Goal: Navigation & Orientation: Find specific page/section

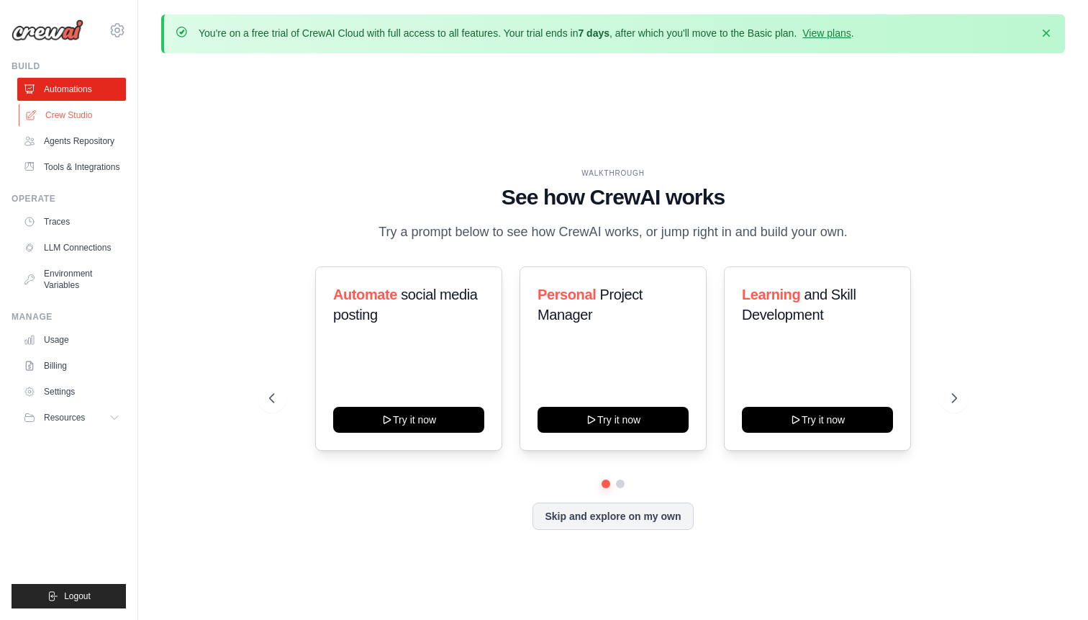
click at [60, 114] on link "Crew Studio" at bounding box center [73, 115] width 109 height 23
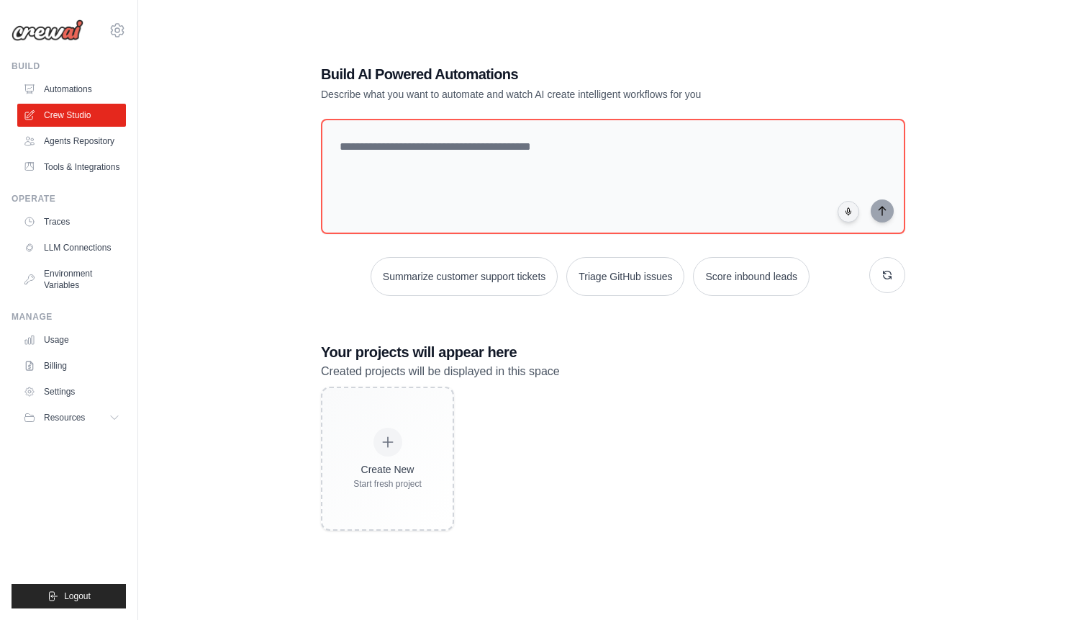
scroll to position [78, 0]
click at [104, 163] on link "Tools & Integrations" at bounding box center [73, 166] width 109 height 23
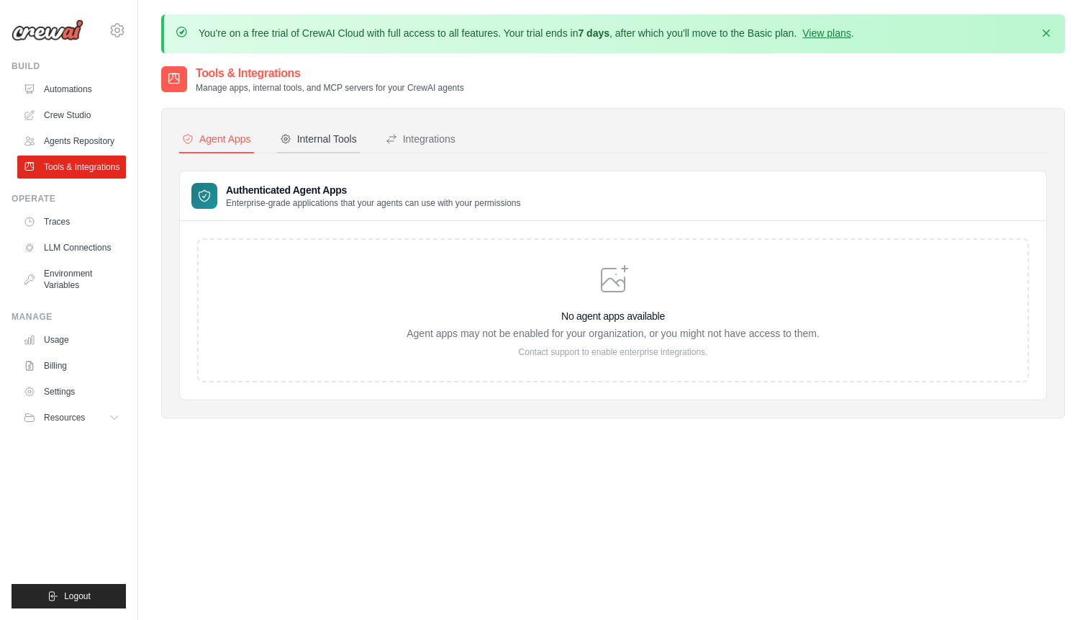
click at [338, 137] on div "Internal Tools" at bounding box center [318, 139] width 77 height 14
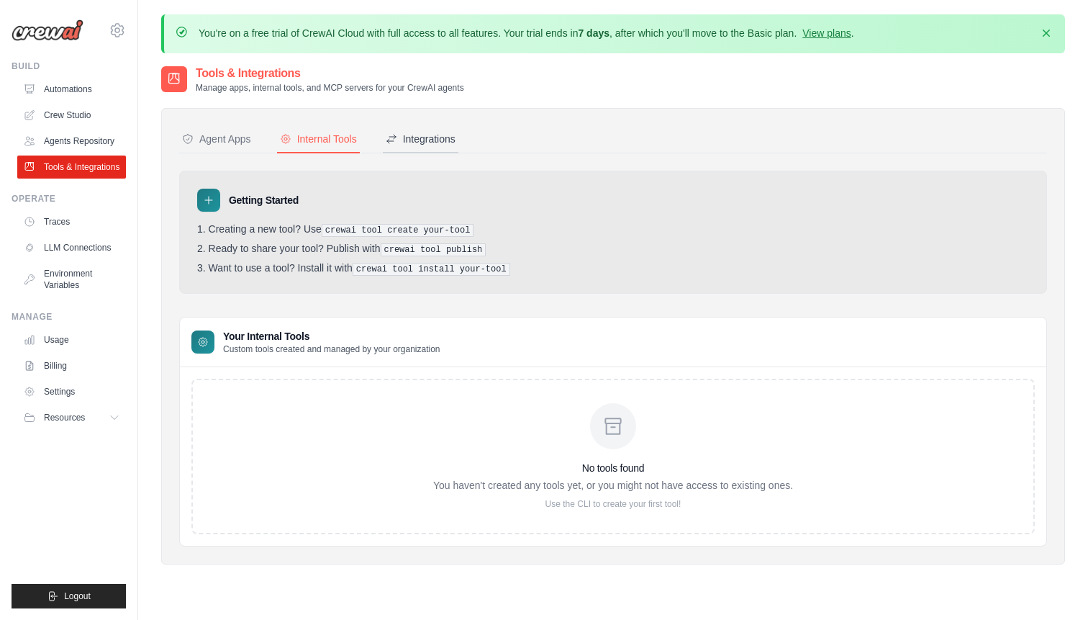
click at [425, 136] on div "Integrations" at bounding box center [421, 139] width 70 height 14
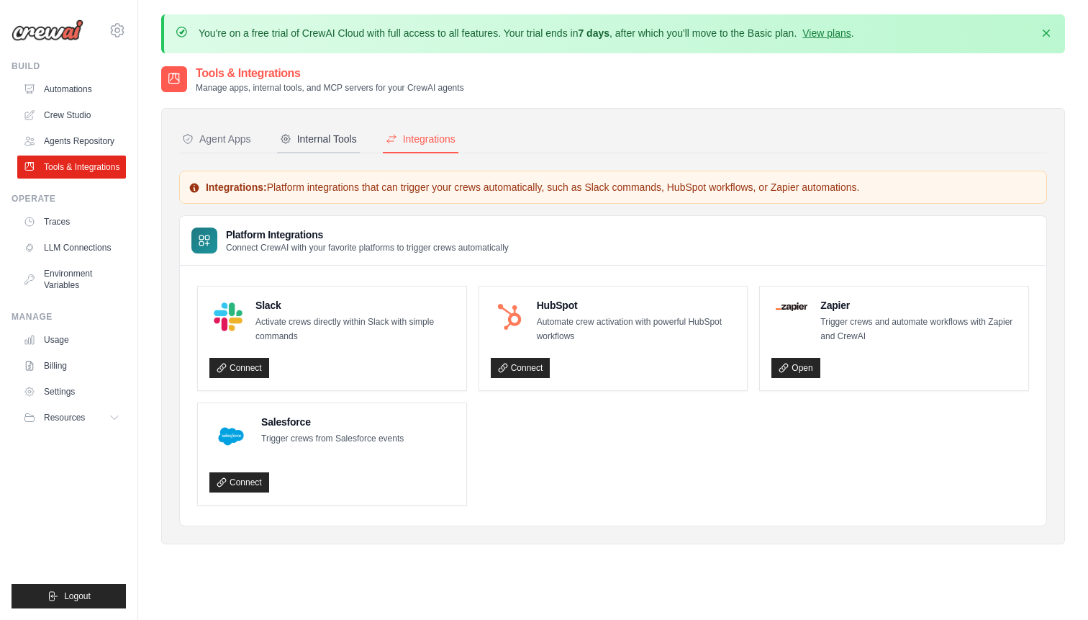
click at [333, 140] on div "Internal Tools" at bounding box center [318, 139] width 77 height 14
